Goal: Information Seeking & Learning: Learn about a topic

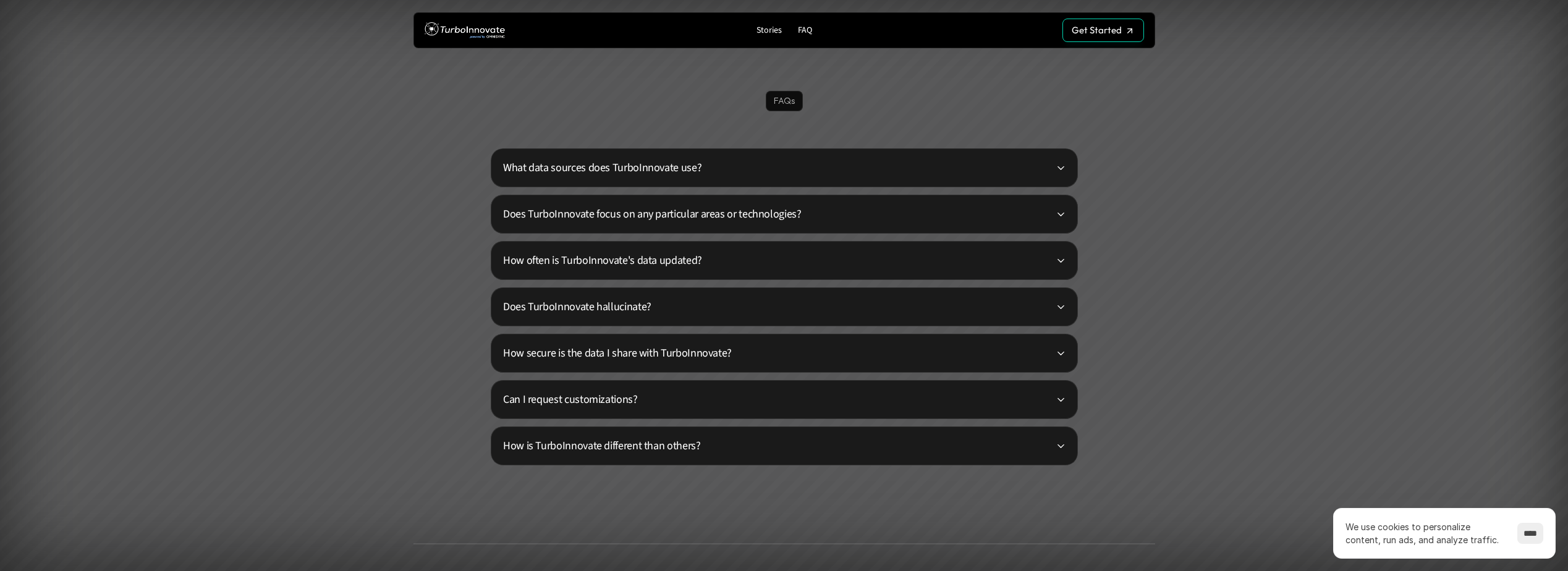
scroll to position [3059, 0]
click at [855, 162] on p "What data sources does TurboInnovate use?" at bounding box center [779, 168] width 552 height 16
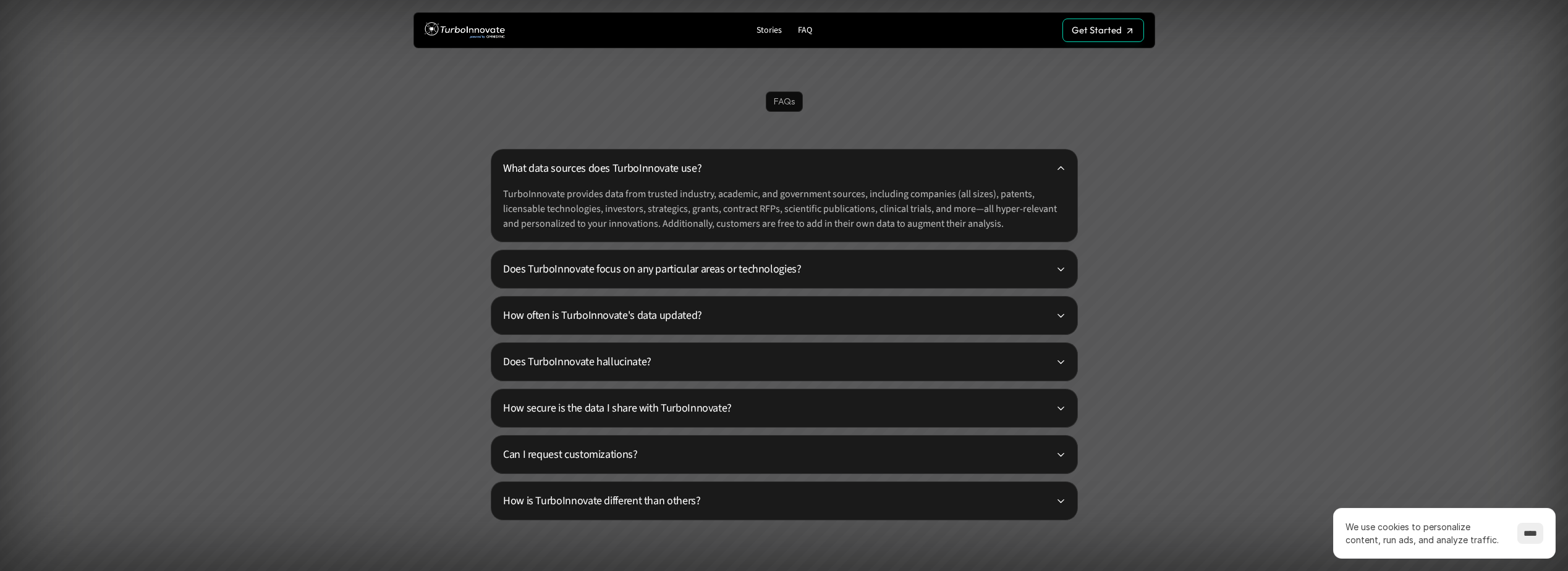
click at [796, 310] on p "How often is TurboInnovate's data updated?" at bounding box center [779, 315] width 552 height 16
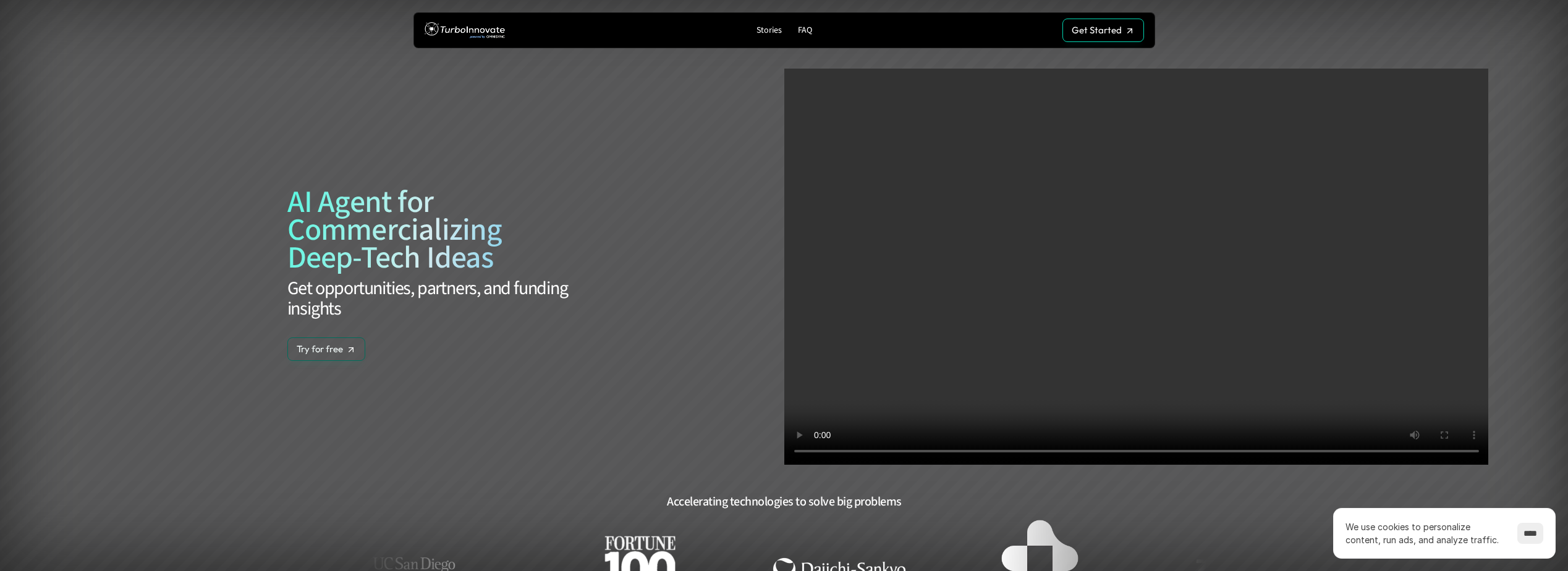
scroll to position [3059, 0]
